Goal: Navigation & Orientation: Find specific page/section

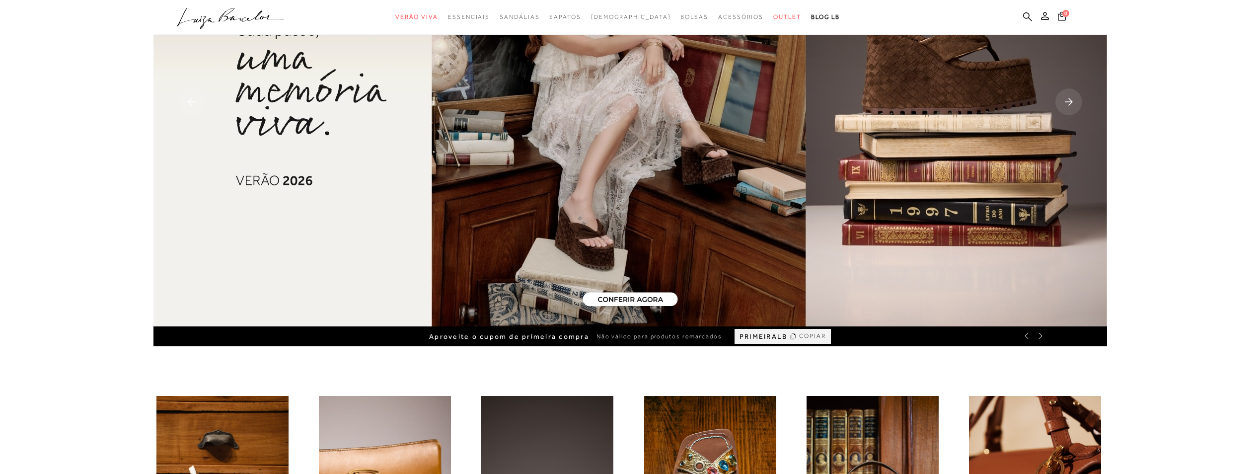
scroll to position [149, 0]
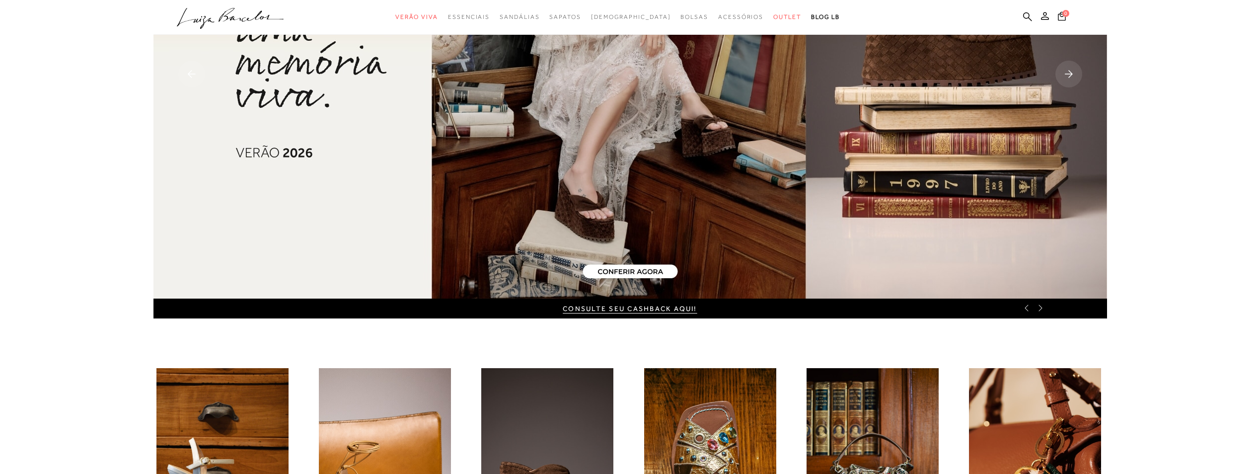
click at [1067, 72] on rect at bounding box center [1068, 74] width 27 height 27
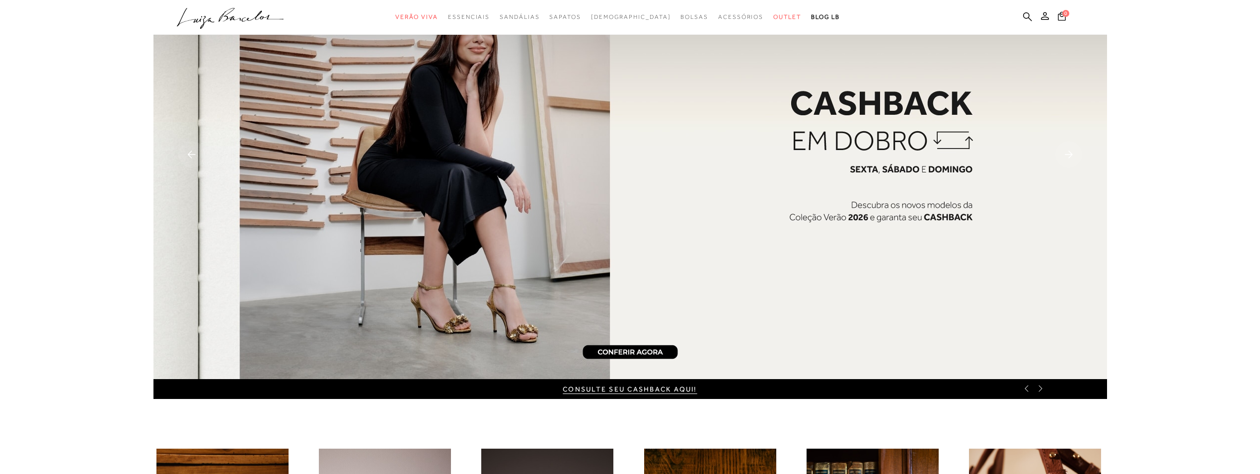
scroll to position [50, 0]
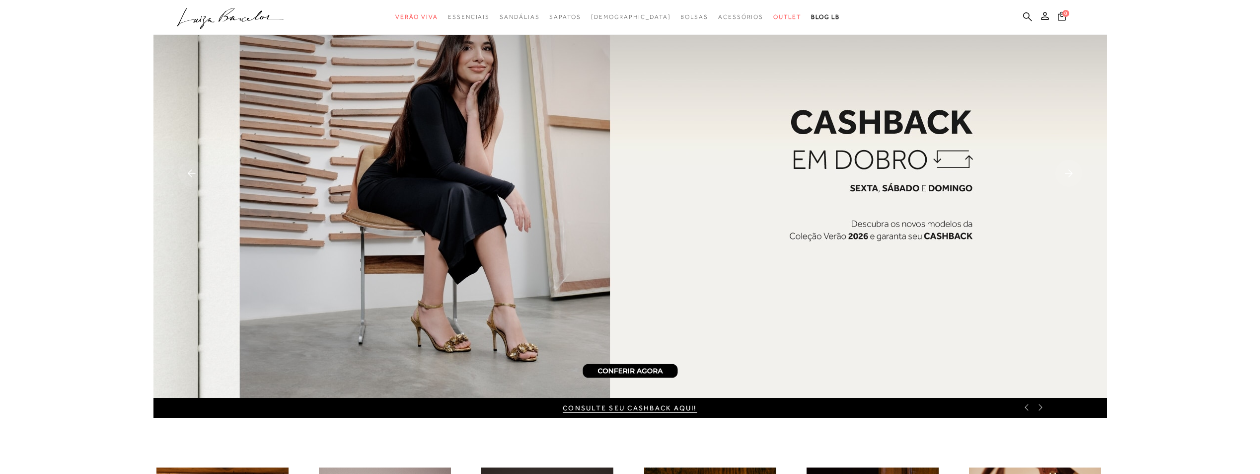
click at [892, 205] on img at bounding box center [629, 173] width 953 height 447
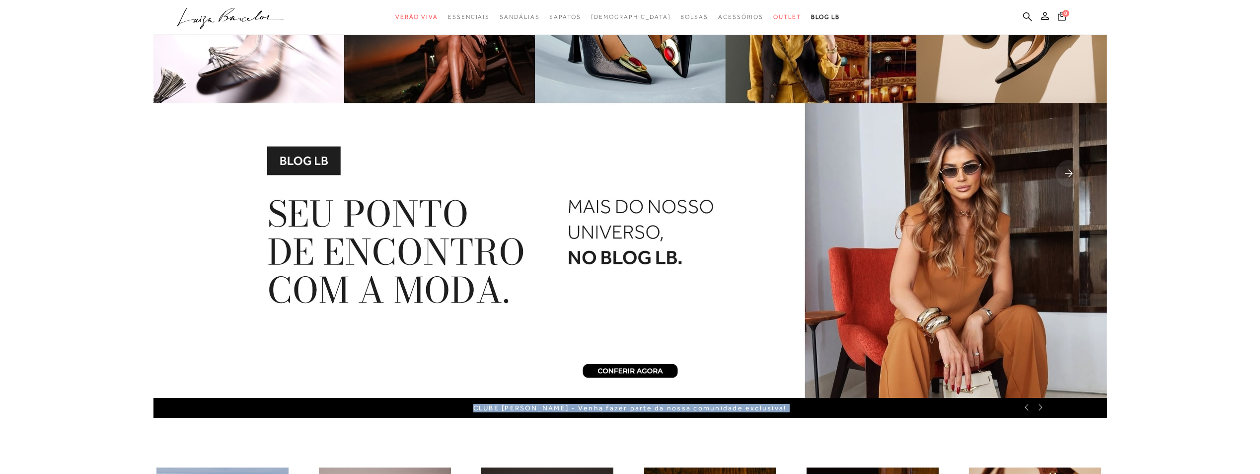
drag, startPoint x: 667, startPoint y: 405, endPoint x: 379, endPoint y: 413, distance: 288.1
click at [386, 416] on div "Aproveite o cupom de primeira compra Não válido para produtos remarcados. PRIME…" at bounding box center [629, 408] width 953 height 20
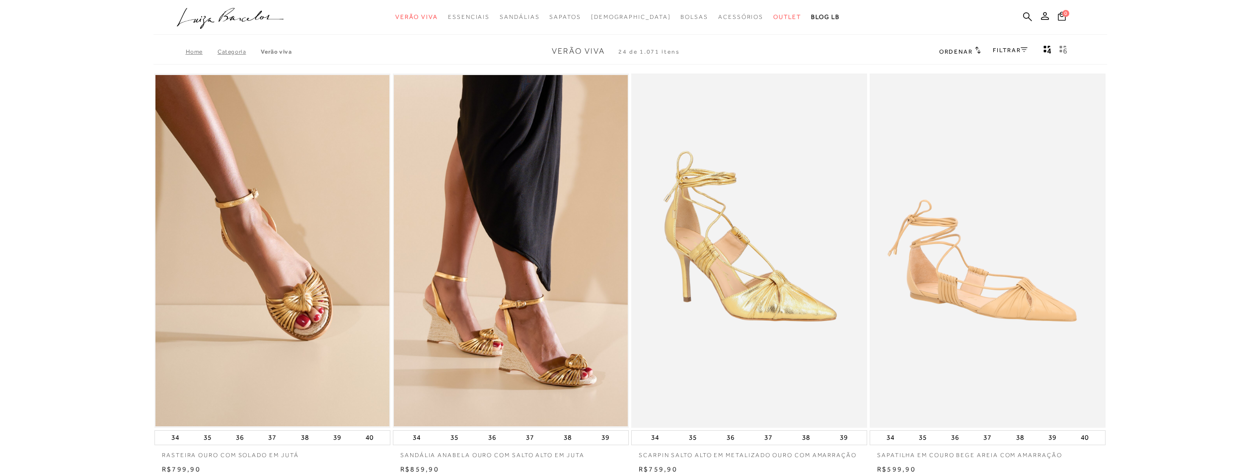
scroll to position [50, 0]
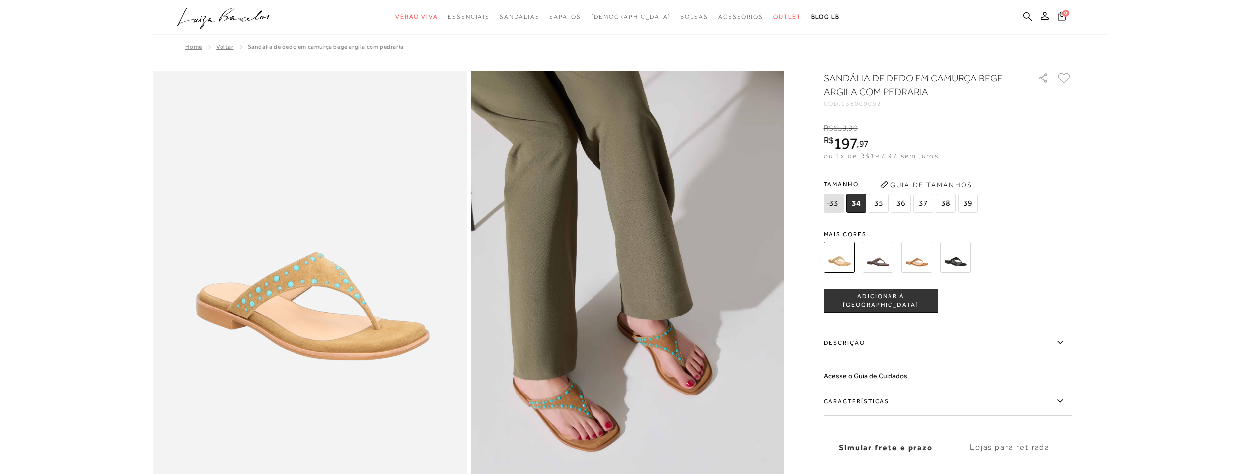
click at [259, 16] on icon ".a{fill-rule:evenodd;}" at bounding box center [230, 18] width 107 height 21
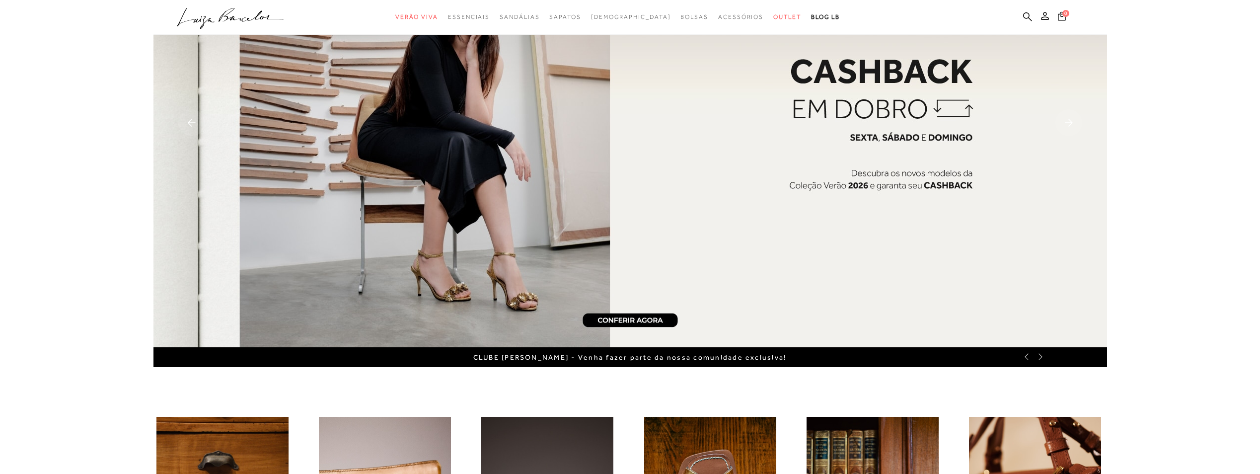
scroll to position [99, 0]
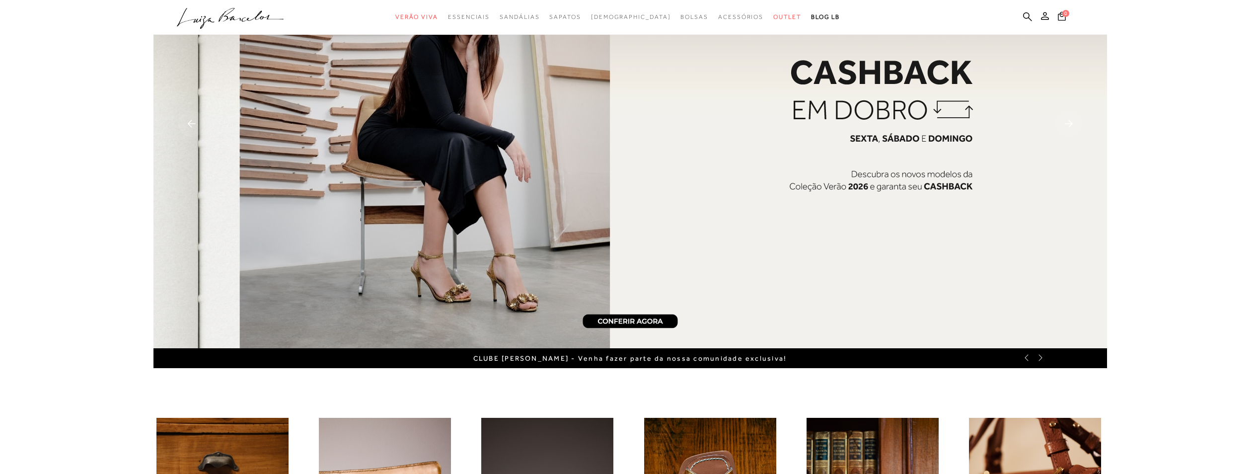
click at [185, 122] on rect at bounding box center [191, 123] width 27 height 27
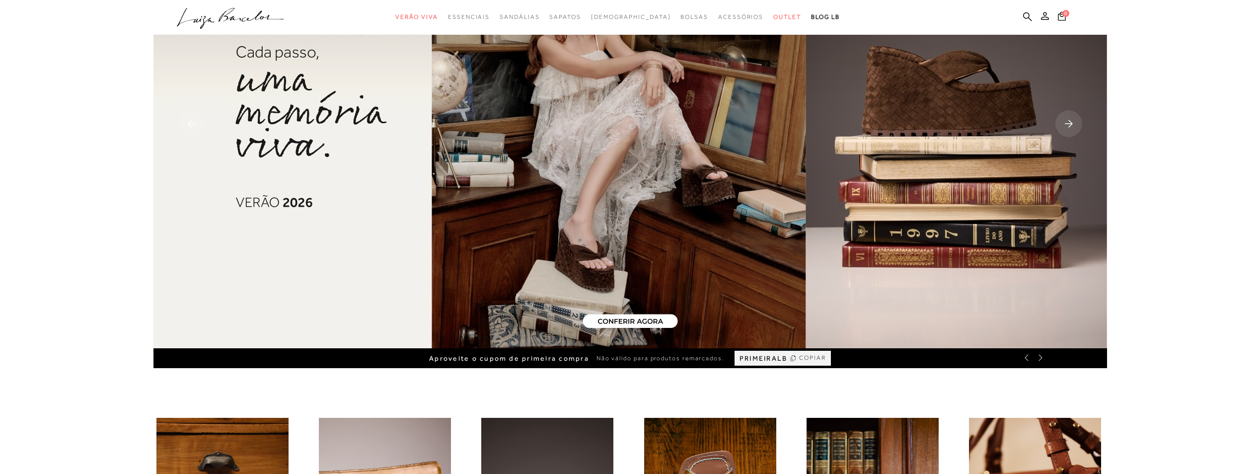
click at [187, 130] on rect at bounding box center [191, 123] width 27 height 27
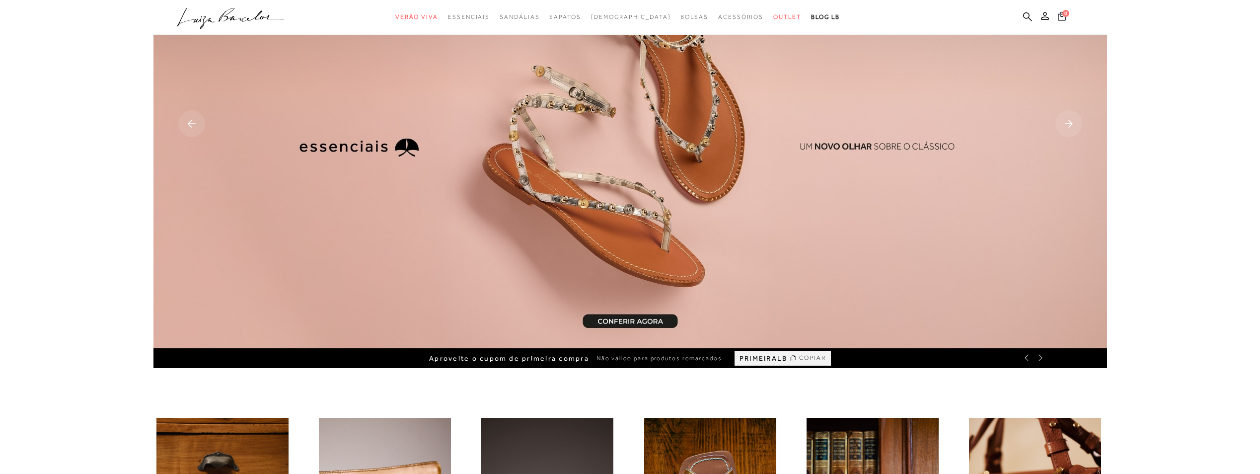
click at [188, 128] on rect at bounding box center [191, 123] width 27 height 27
click at [187, 129] on rect at bounding box center [191, 123] width 27 height 27
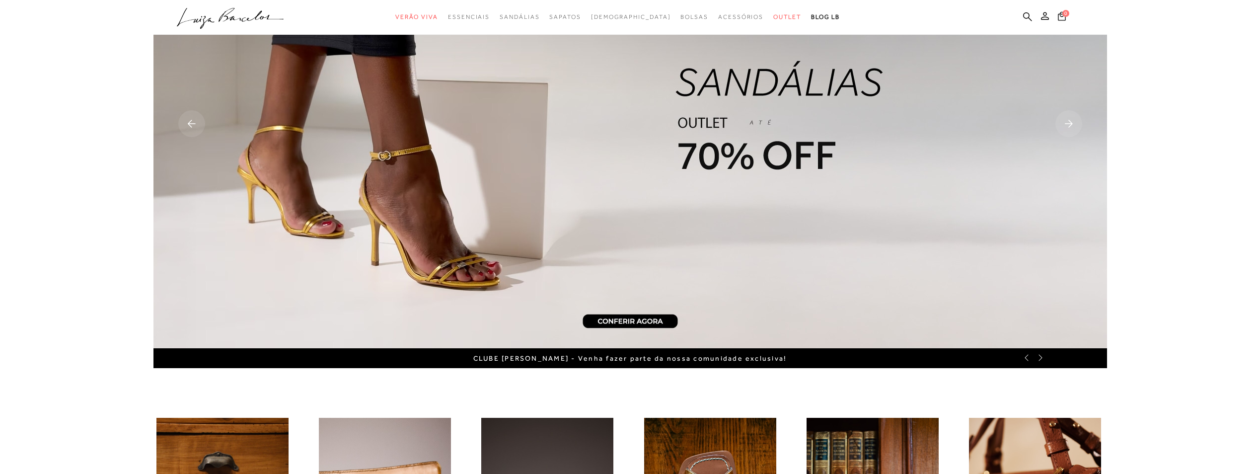
click at [1027, 355] on icon at bounding box center [1025, 357] width 3 height 6
click at [637, 366] on div "CONSULTE SEU CASHBACK AQUI!" at bounding box center [629, 358] width 953 height 20
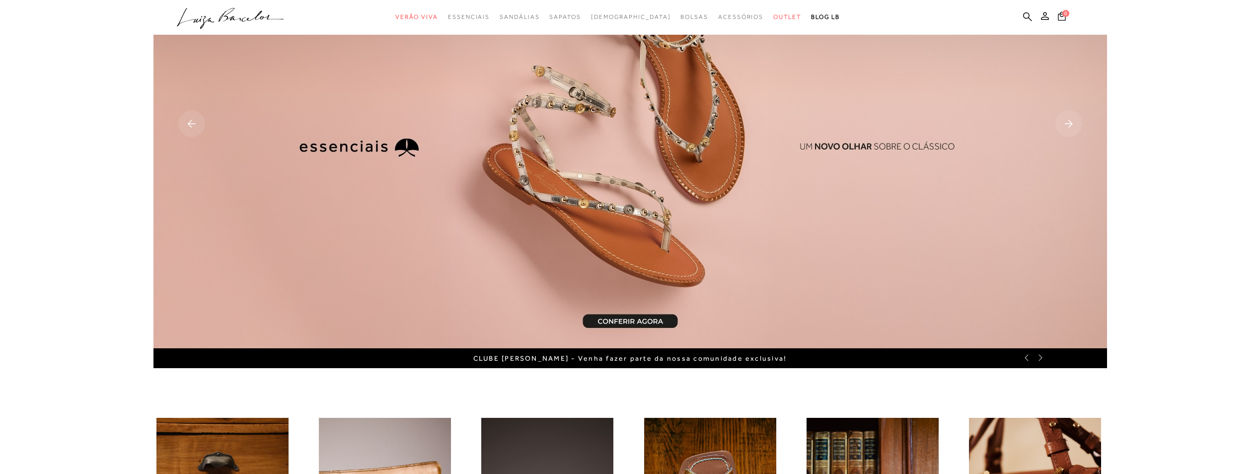
click at [1028, 360] on icon at bounding box center [1025, 357] width 3 height 6
click at [622, 365] on div "CONSULTE SEU CASHBACK AQUI!" at bounding box center [629, 358] width 953 height 20
click at [623, 360] on link "CONSULTE SEU CASHBACK AQUI!" at bounding box center [630, 358] width 134 height 8
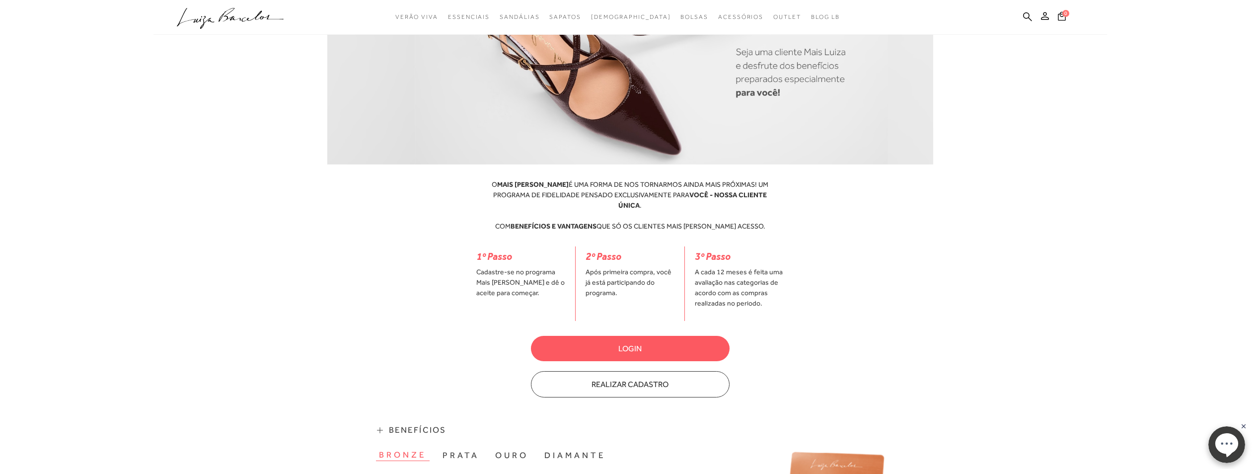
scroll to position [199, 0]
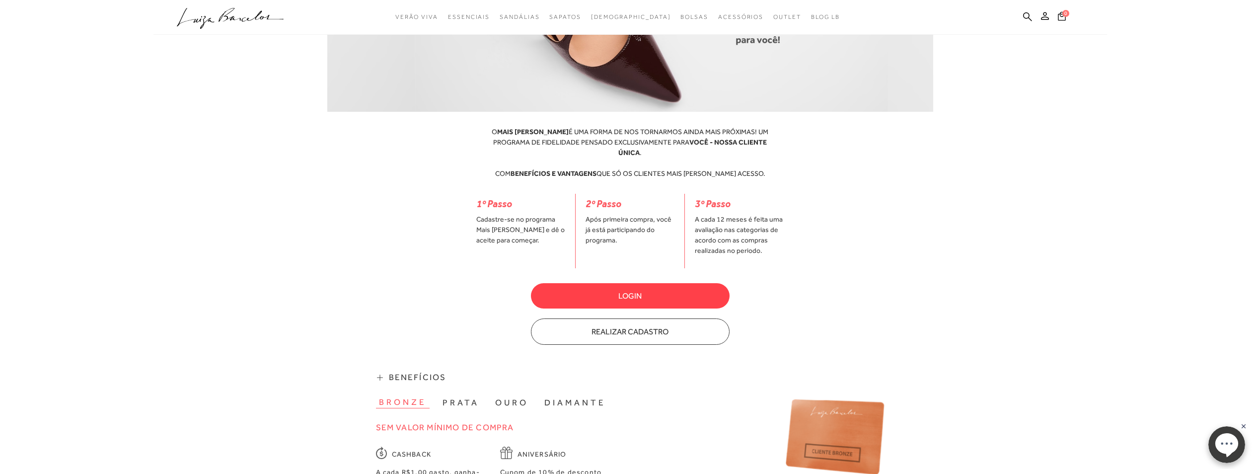
click at [652, 287] on button "Login" at bounding box center [630, 295] width 199 height 25
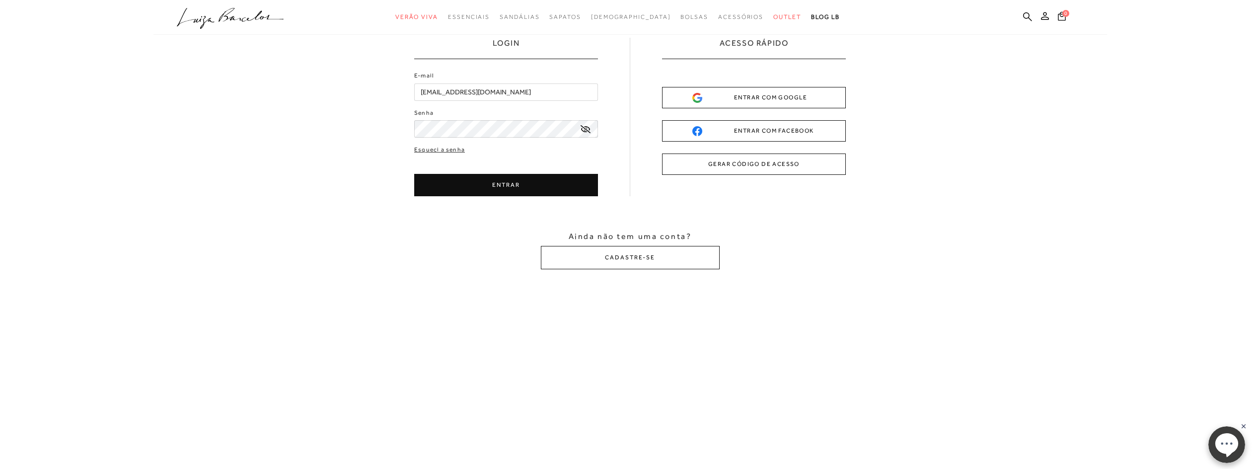
scroll to position [50, 0]
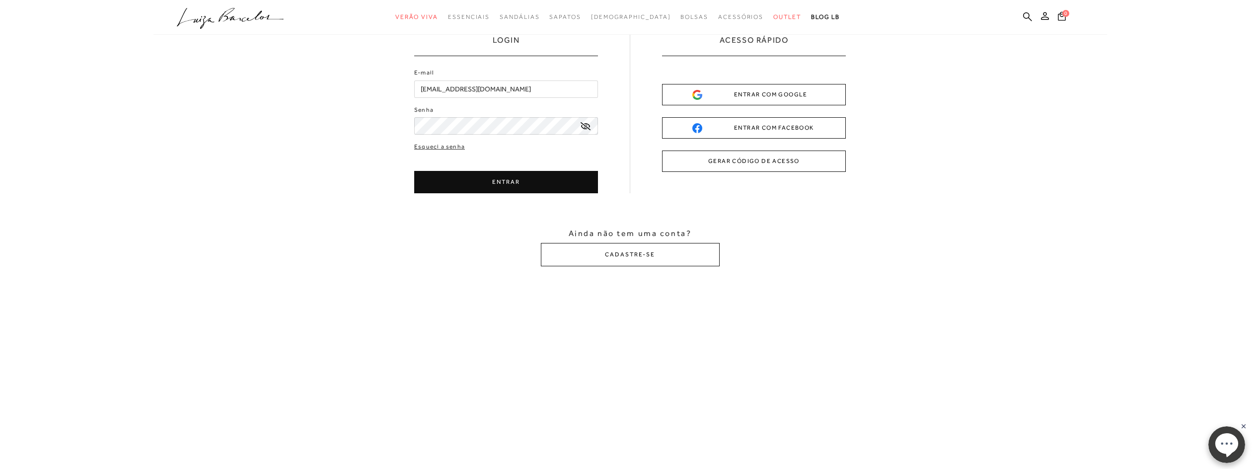
click at [589, 128] on icon at bounding box center [585, 126] width 10 height 8
click at [557, 178] on button "ENTRAR" at bounding box center [506, 182] width 184 height 22
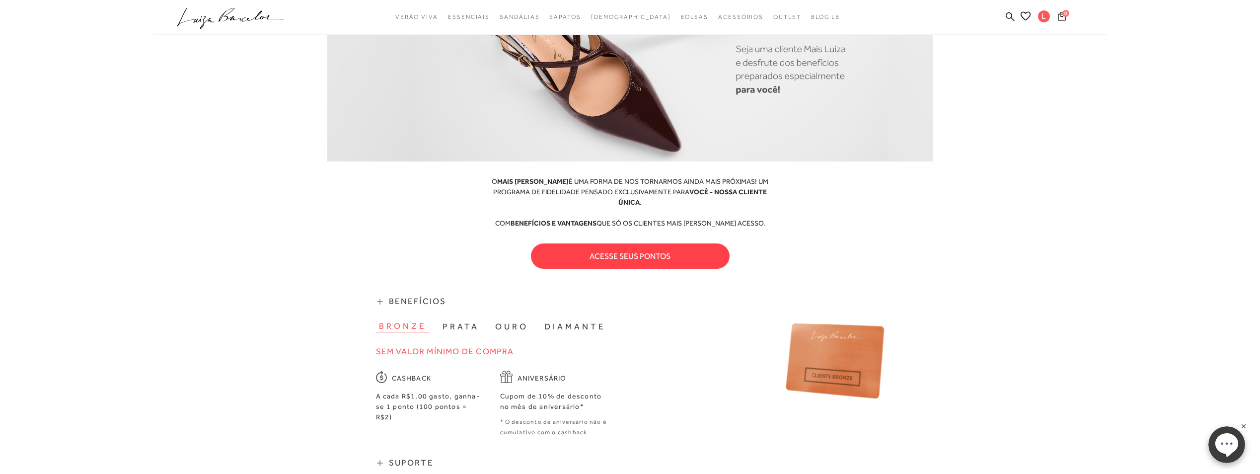
click at [668, 253] on button "acesse seus pontos" at bounding box center [630, 255] width 199 height 25
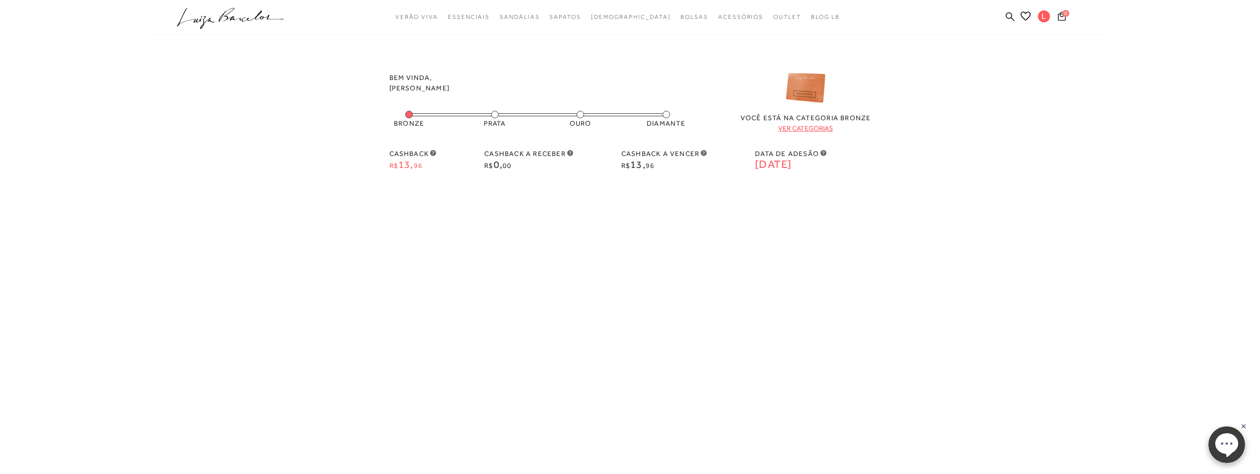
click at [402, 163] on span "13," at bounding box center [405, 164] width 15 height 11
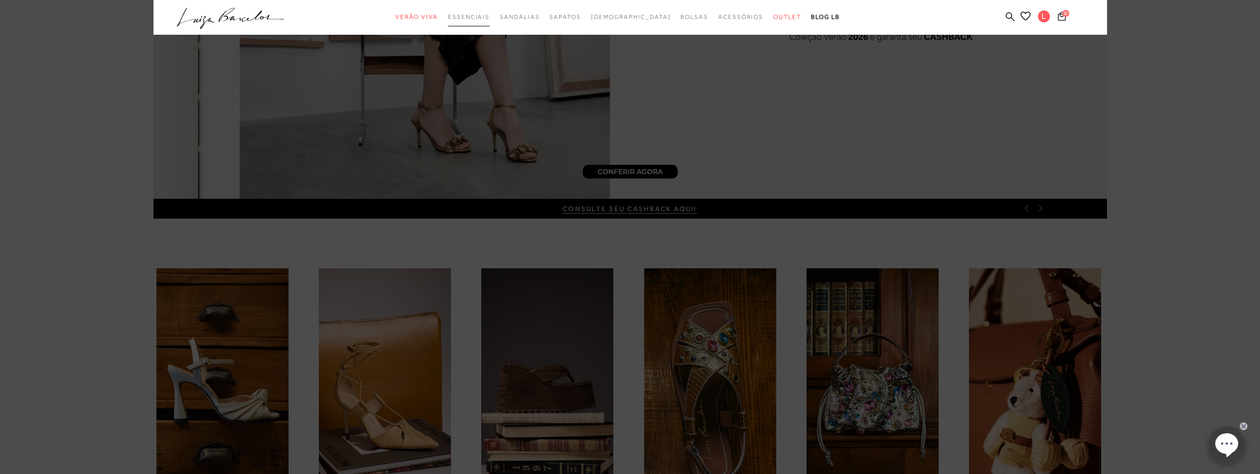
scroll to position [248, 0]
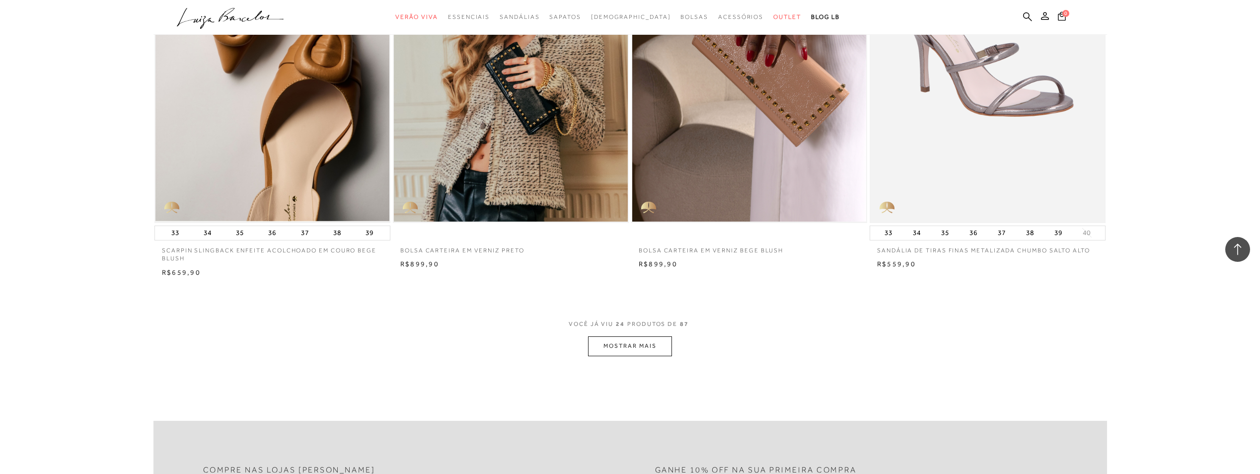
scroll to position [2383, 0]
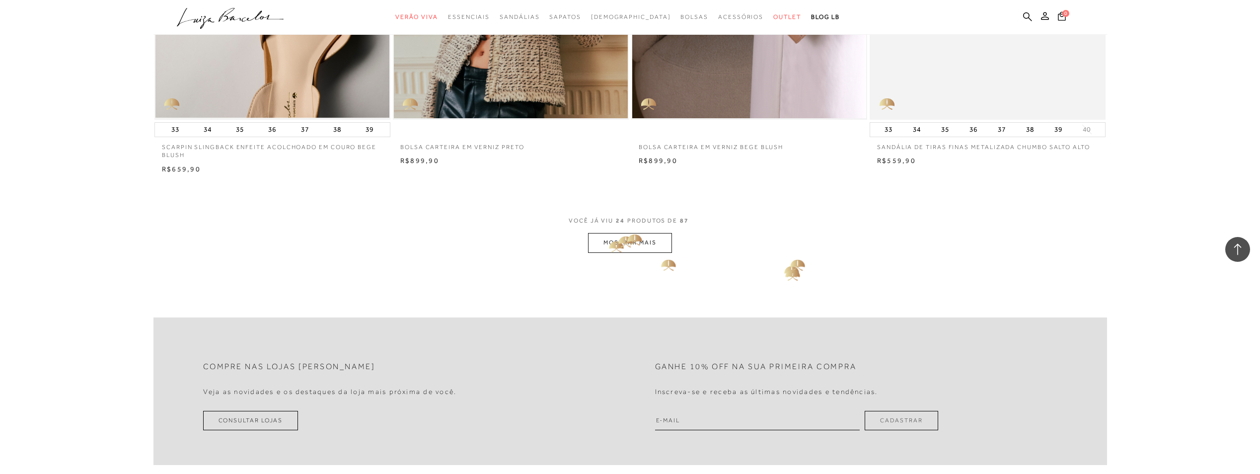
click at [627, 234] on button "MOSTRAR MAIS" at bounding box center [629, 242] width 83 height 19
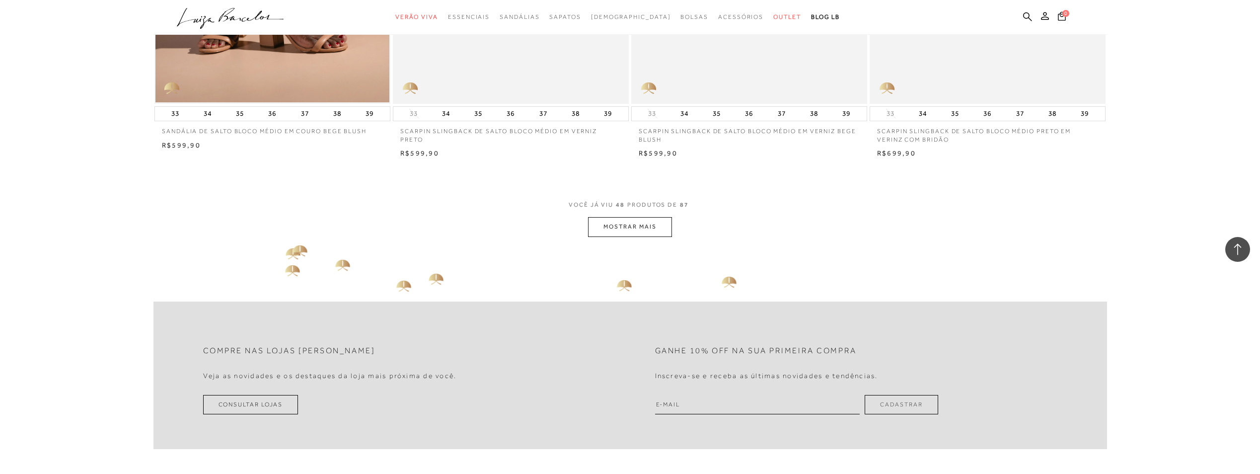
scroll to position [4965, 0]
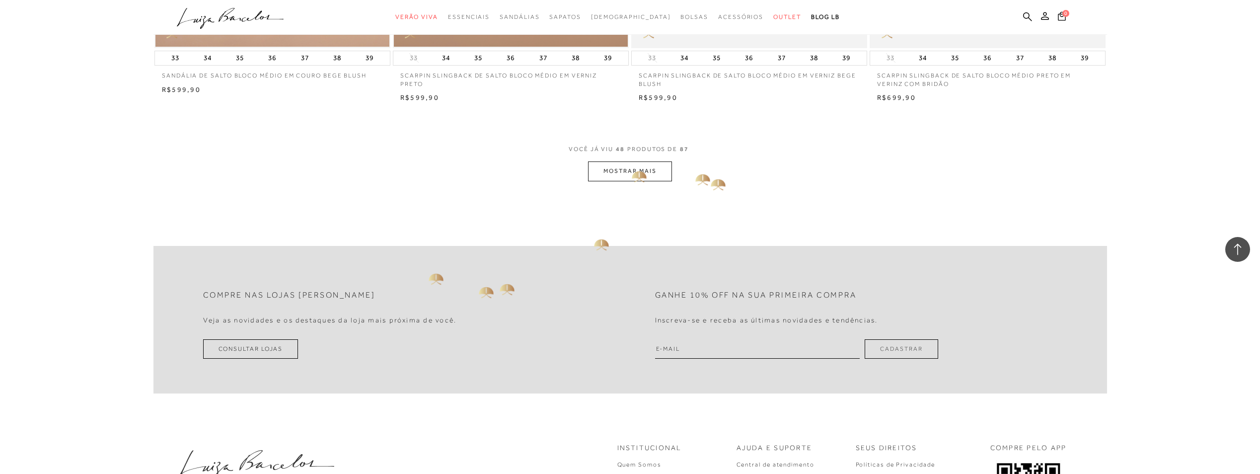
click at [624, 165] on button "MOSTRAR MAIS" at bounding box center [629, 170] width 83 height 19
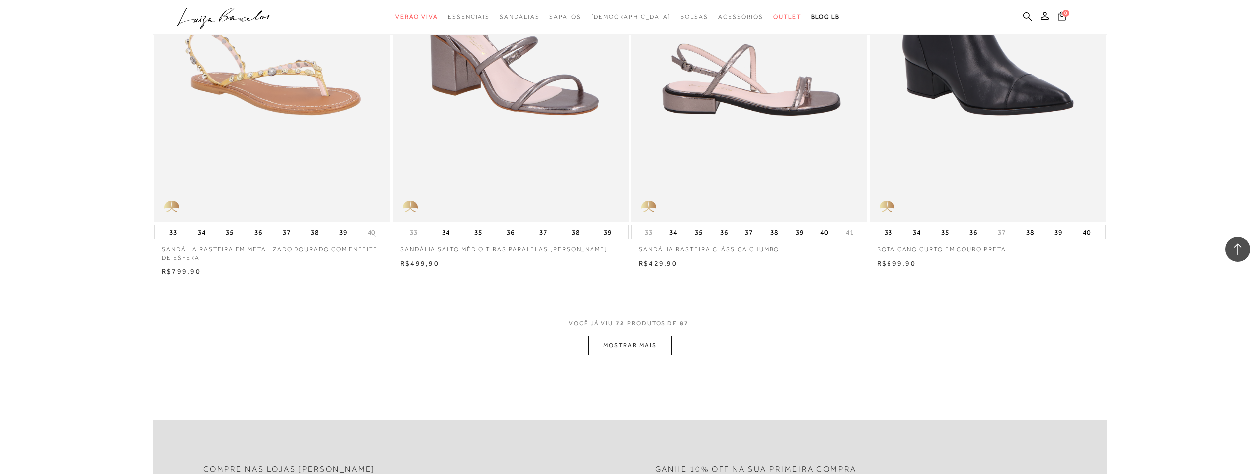
scroll to position [7349, 0]
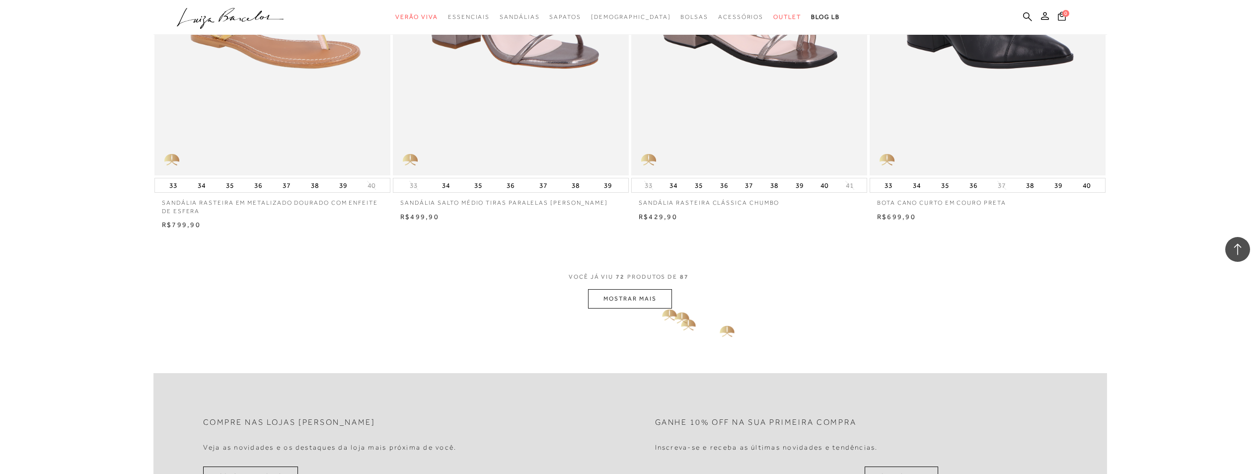
click at [655, 298] on button "MOSTRAR MAIS" at bounding box center [629, 298] width 83 height 19
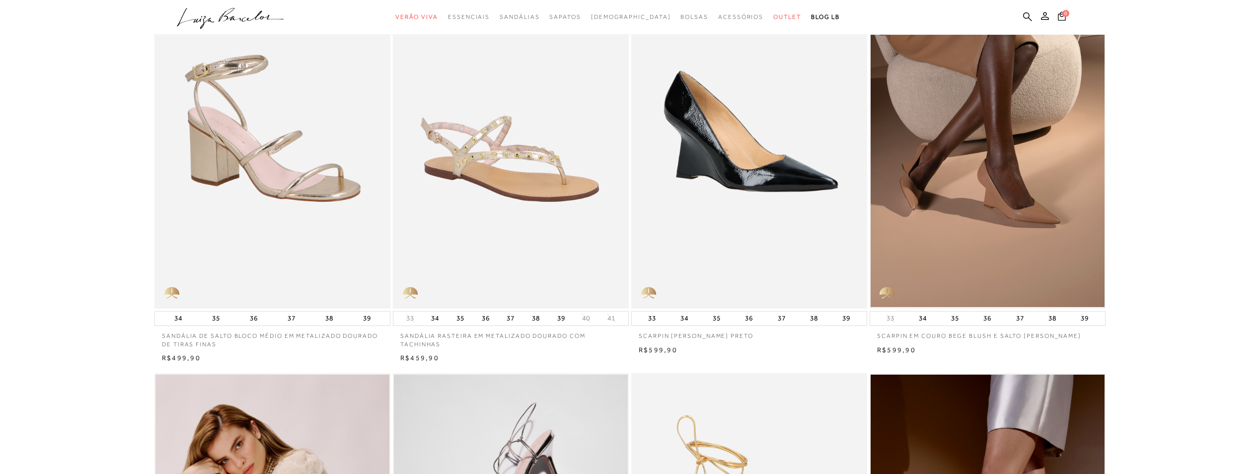
scroll to position [0, 0]
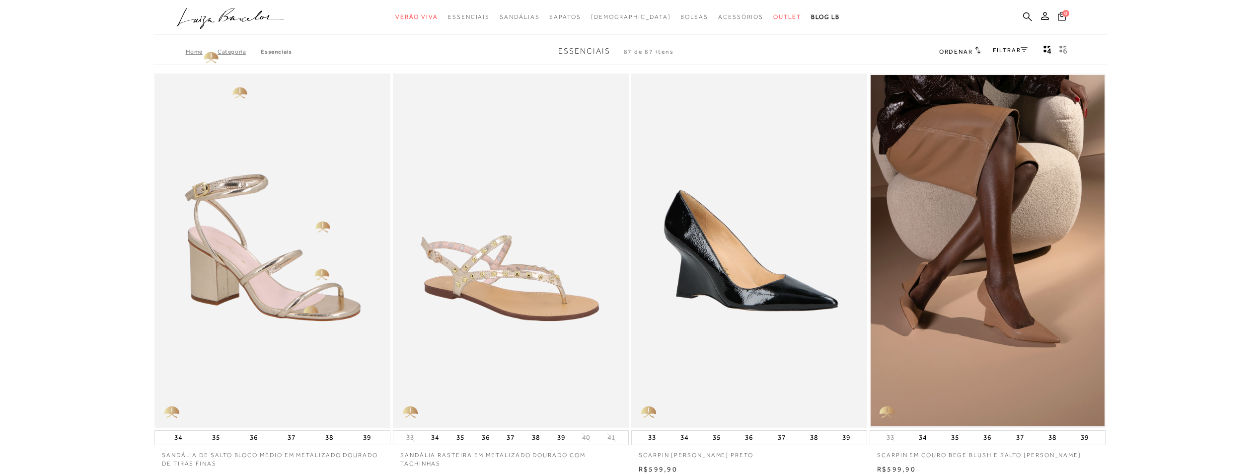
click at [263, 17] on icon at bounding box center [263, 16] width 42 height 11
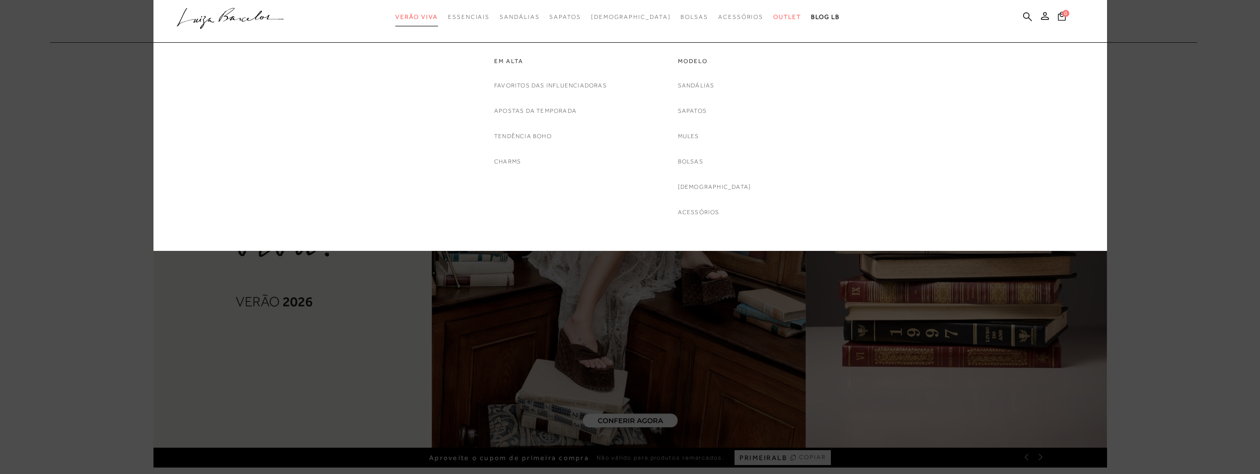
click at [431, 17] on span "Verão Viva" at bounding box center [416, 16] width 43 height 7
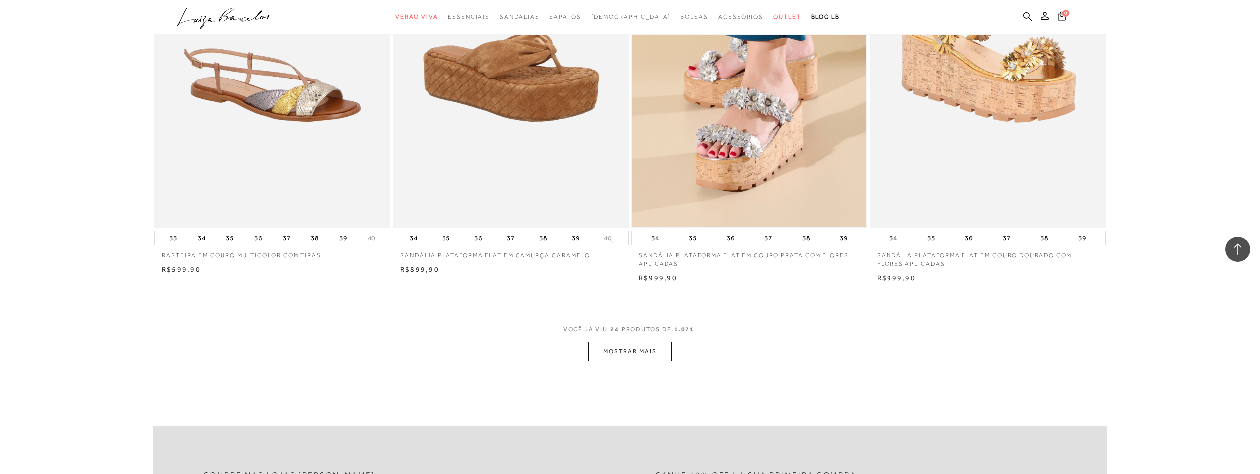
scroll to position [2284, 0]
